Goal: Use online tool/utility

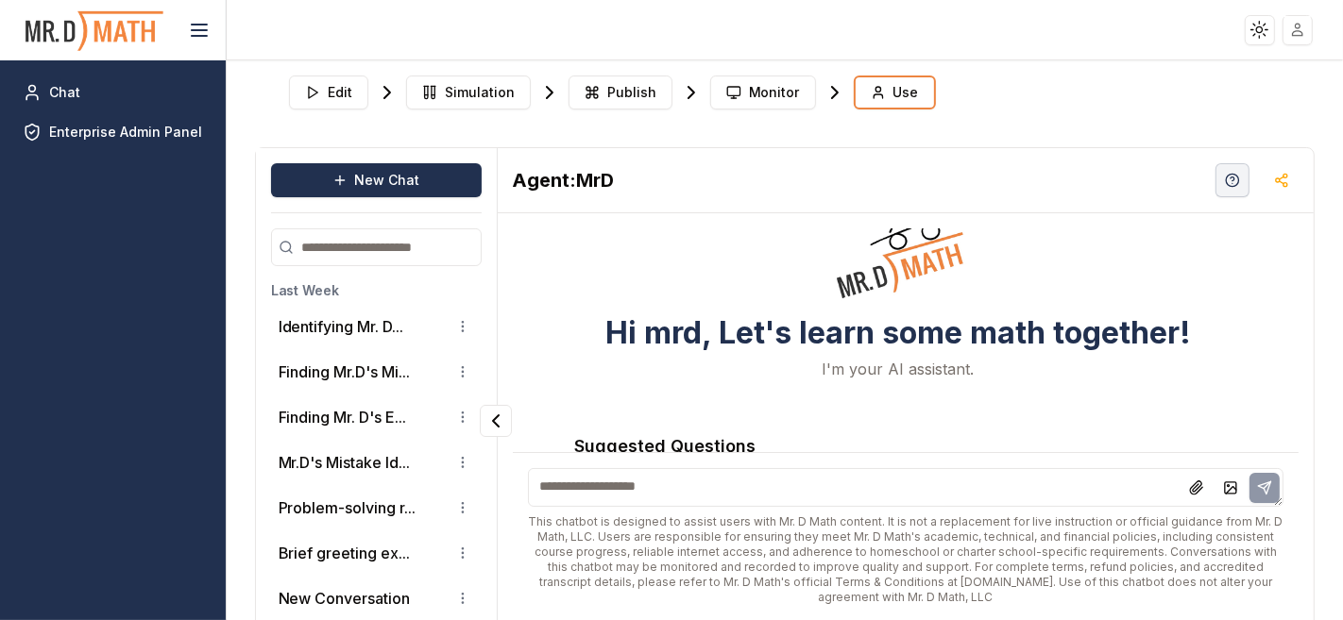
click at [749, 100] on span "Monitor" at bounding box center [774, 92] width 51 height 19
click at [1280, 178] on line "button" at bounding box center [1282, 178] width 5 height 3
